Goal: Transaction & Acquisition: Purchase product/service

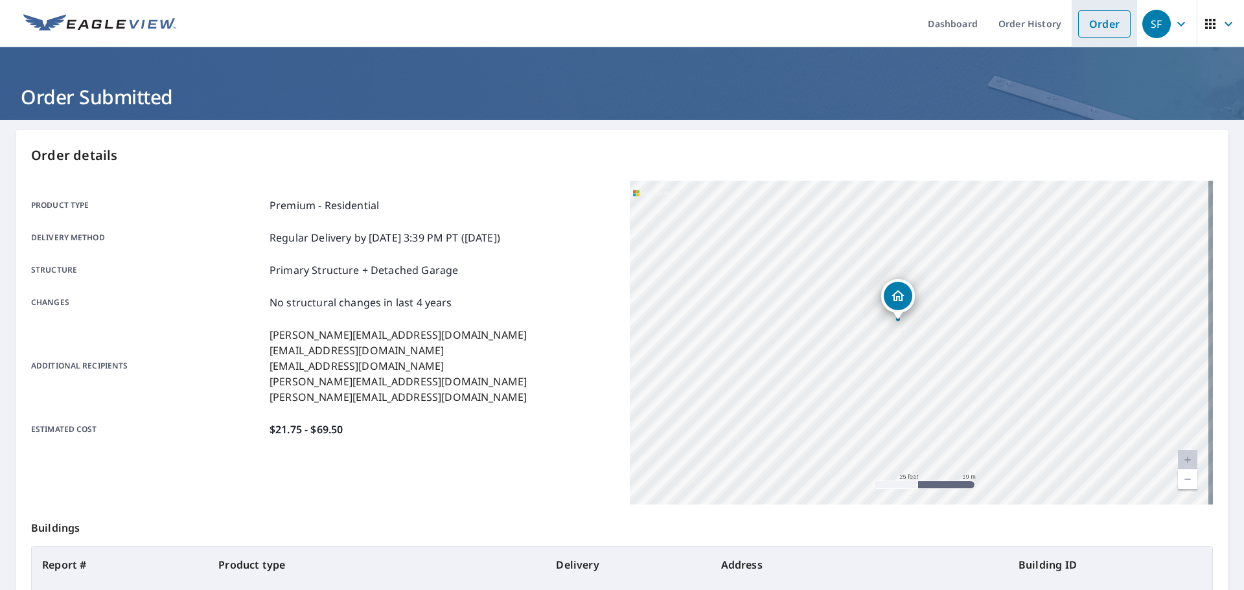
click at [1104, 21] on link "Order" at bounding box center [1104, 23] width 52 height 27
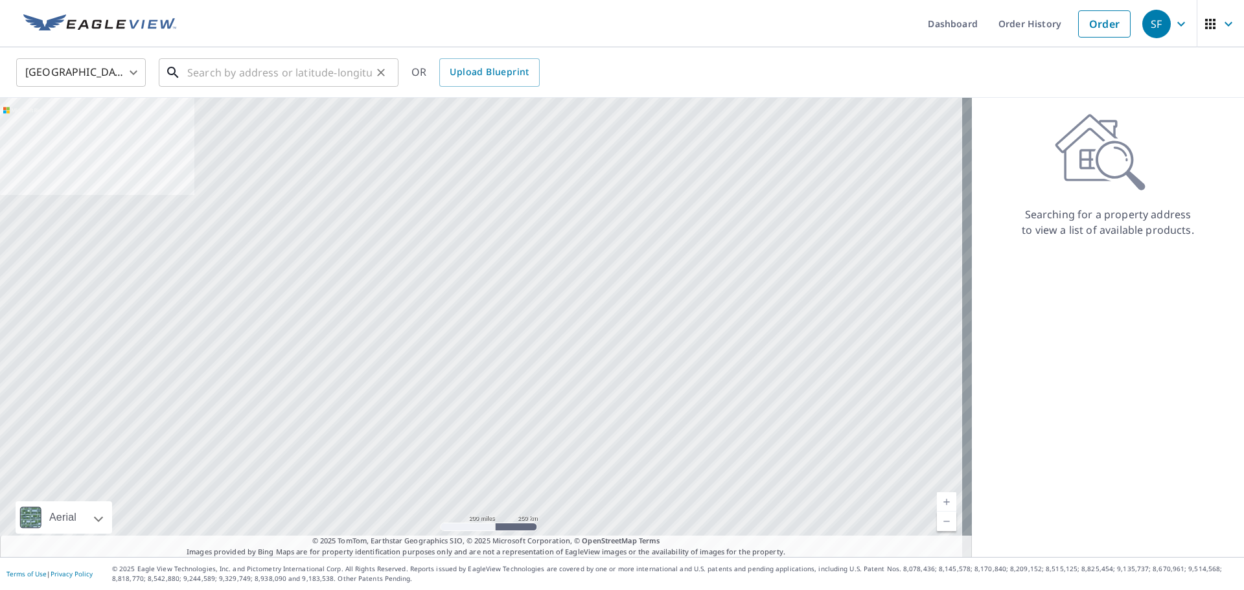
click at [259, 75] on input "text" at bounding box center [279, 72] width 185 height 36
paste input "[STREET_ADDRESS][PERSON_NAME]"
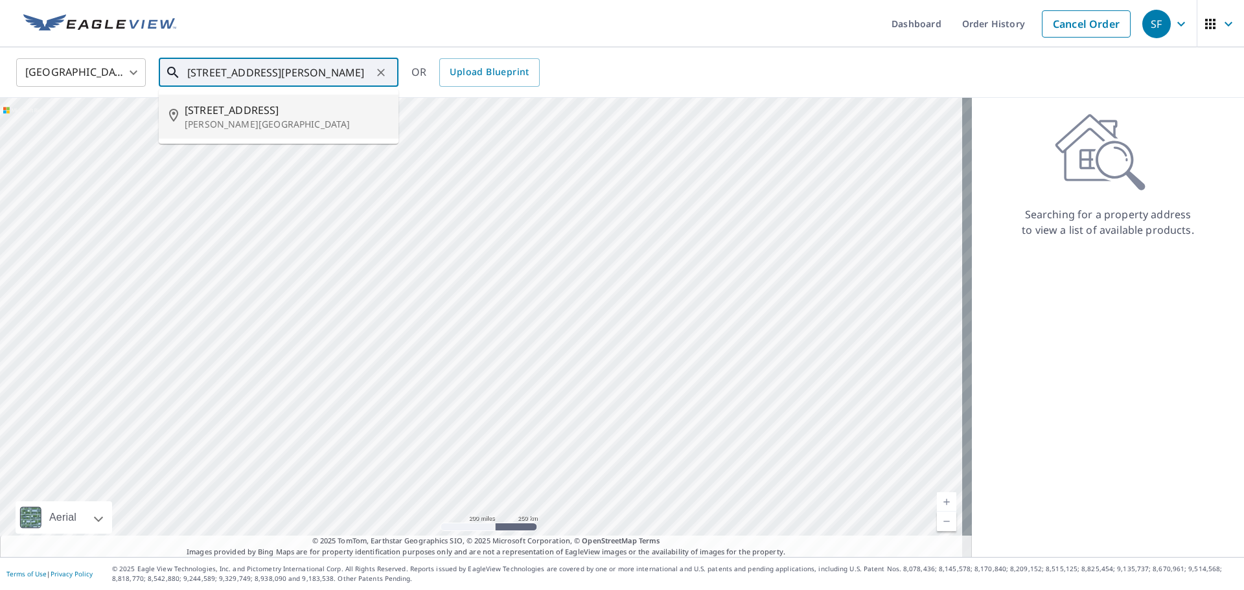
click at [253, 121] on p "[PERSON_NAME][GEOGRAPHIC_DATA]" at bounding box center [286, 124] width 203 height 13
type input "[STREET_ADDRESS][PERSON_NAME]"
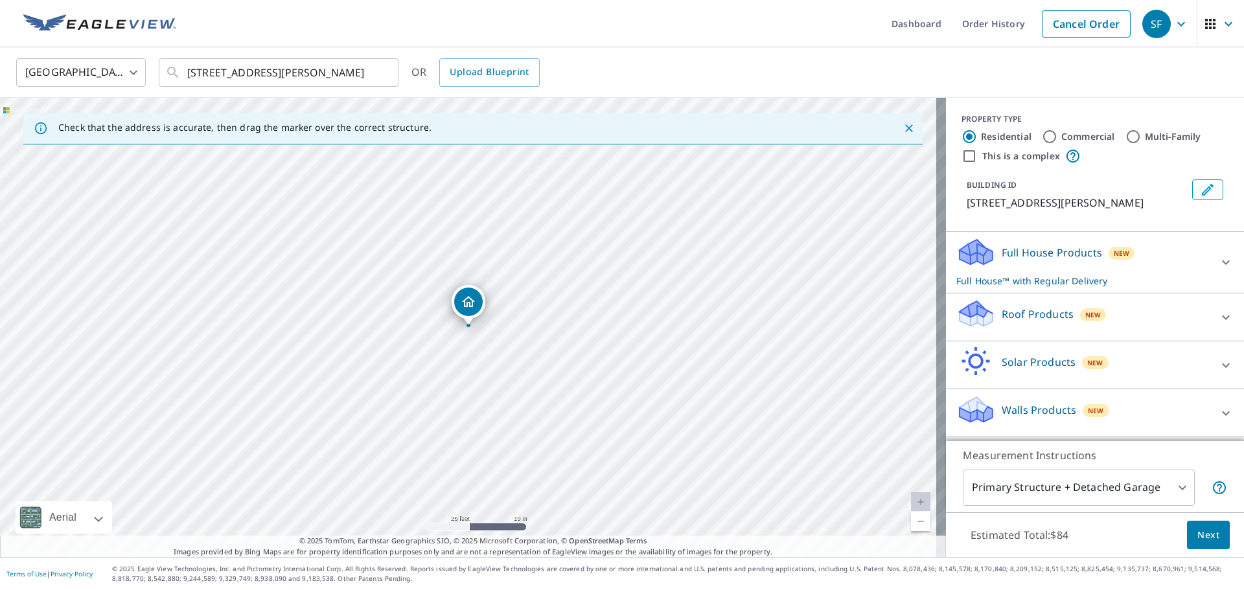
click at [1037, 310] on p "Roof Products" at bounding box center [1038, 314] width 72 height 16
click at [978, 363] on div "Premium $21.75 - $69.5" at bounding box center [1094, 354] width 277 height 37
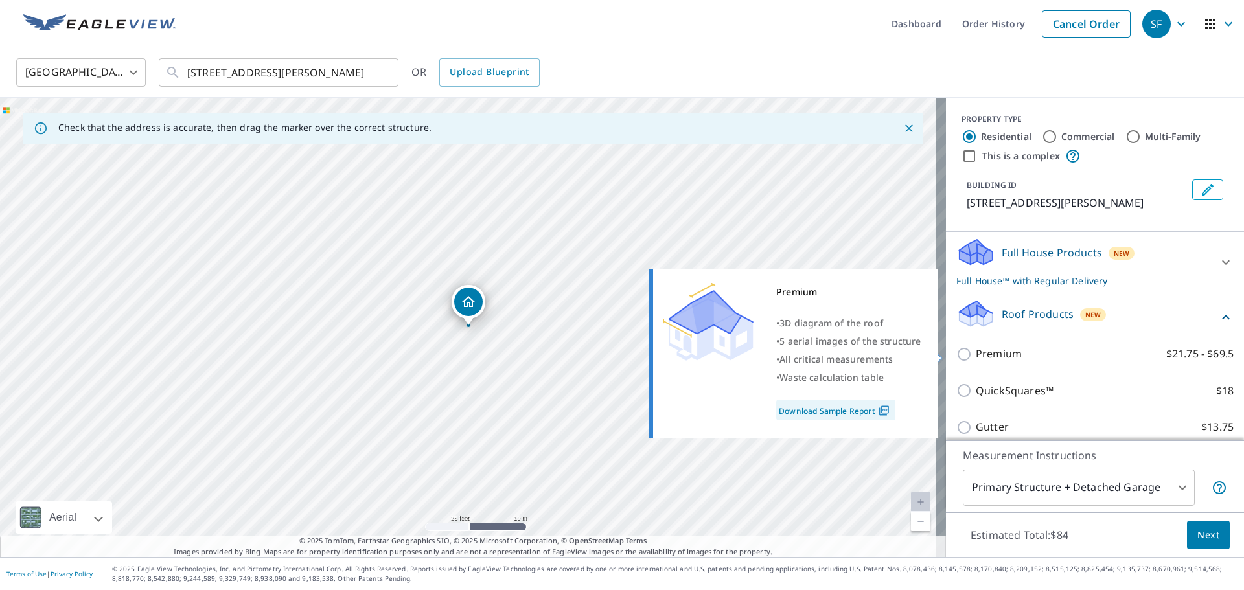
click at [956, 347] on input "Premium $21.75 - $69.5" at bounding box center [965, 355] width 19 height 16
checkbox input "true"
checkbox input "false"
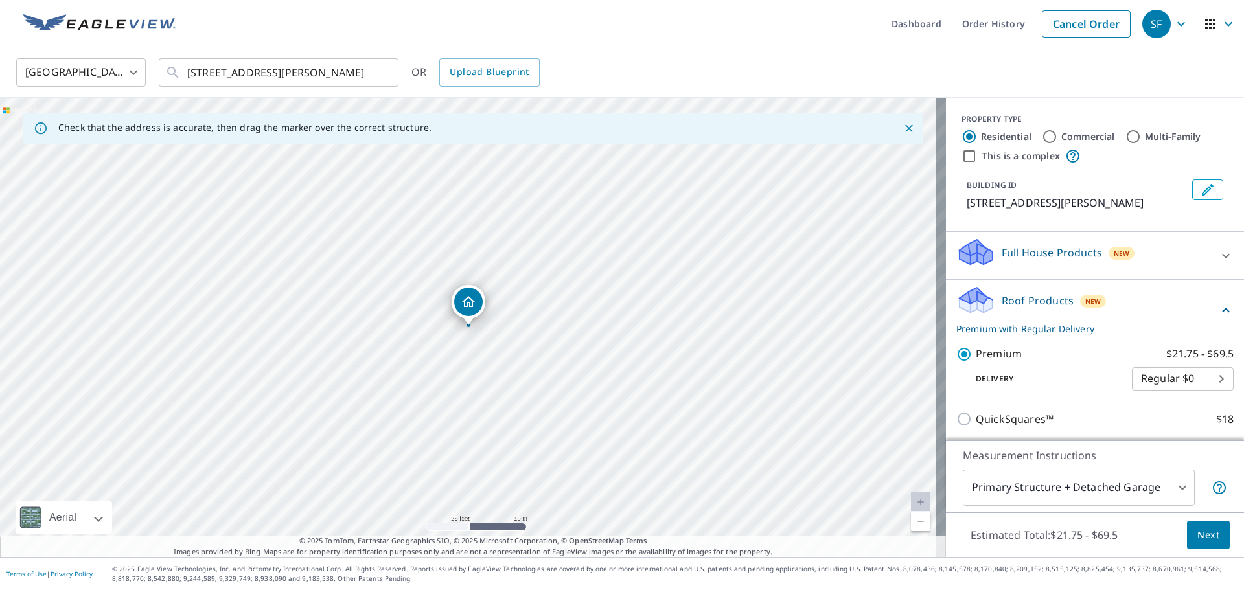
click at [1197, 536] on span "Next" at bounding box center [1208, 535] width 22 height 16
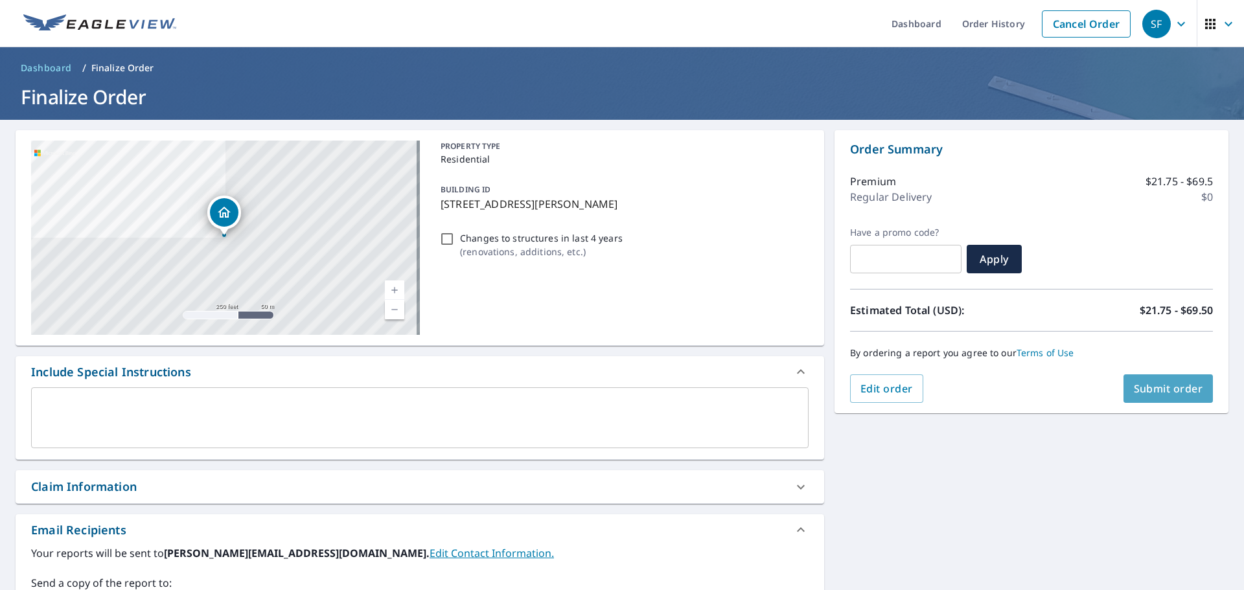
click at [1164, 395] on span "Submit order" at bounding box center [1168, 389] width 69 height 14
checkbox input "true"
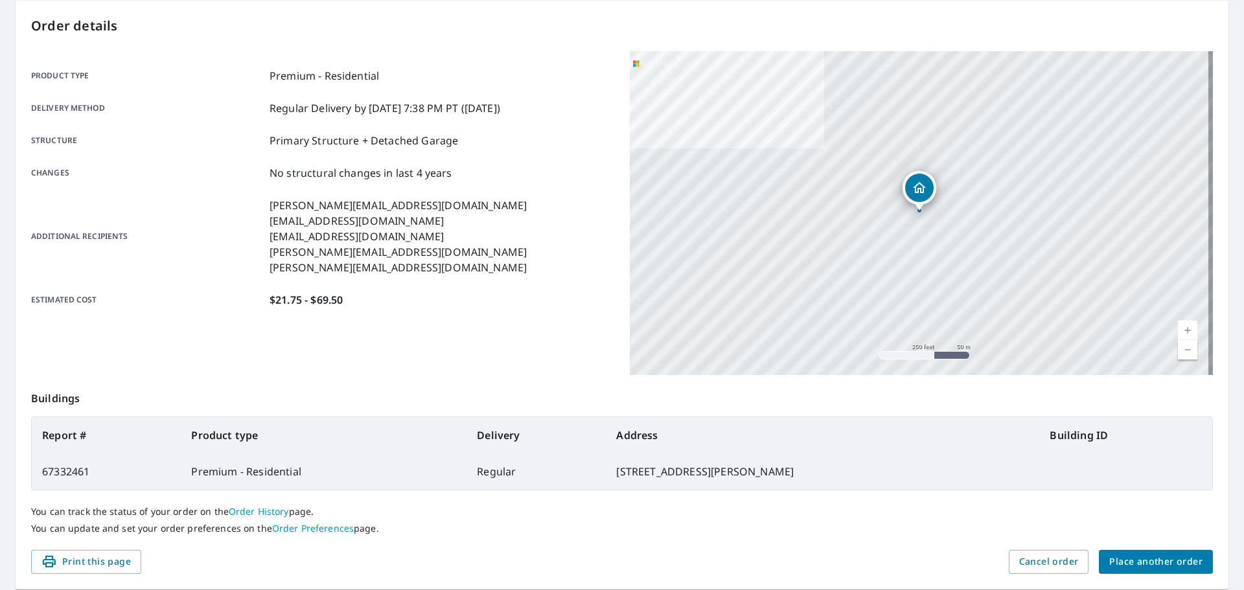
scroll to position [172, 0]
